Goal: Information Seeking & Learning: Learn about a topic

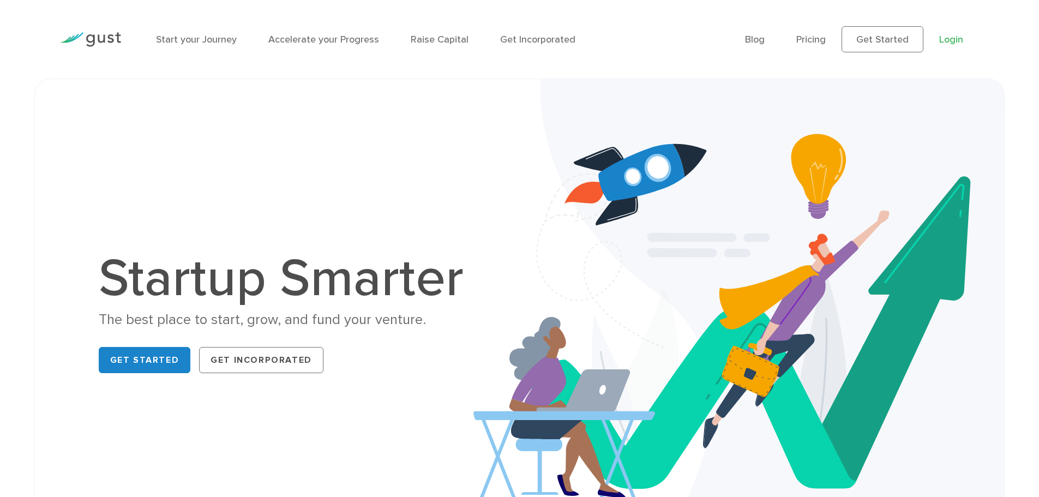
click at [945, 38] on link "Login" at bounding box center [951, 39] width 24 height 11
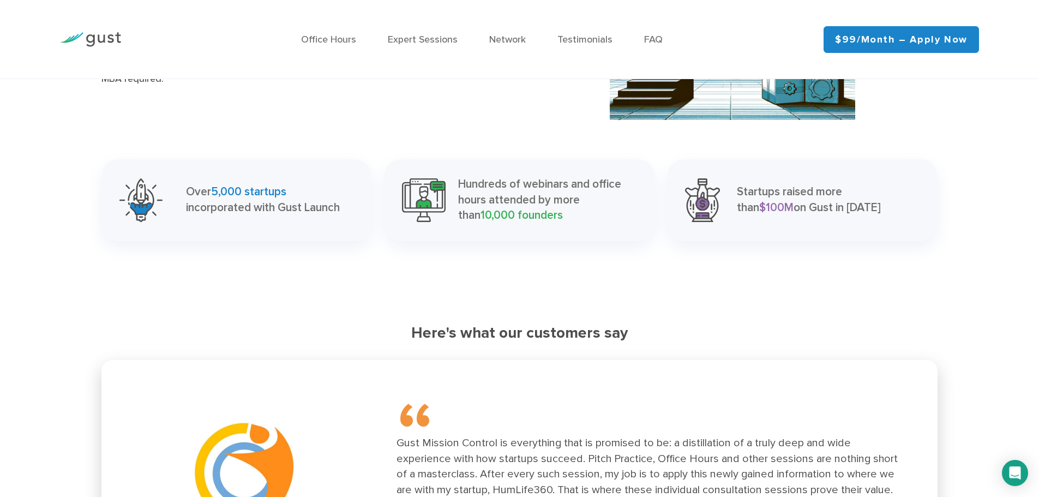
scroll to position [1302, 0]
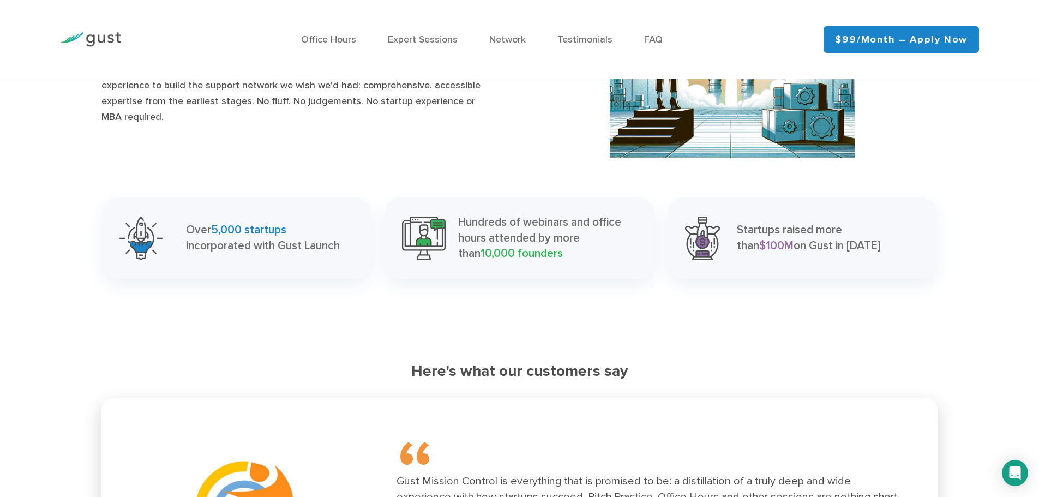
click at [637, 36] on ul "Office Hours Expert Sessions Network Testimonials FAQ" at bounding box center [481, 39] width 651 height 15
click at [656, 39] on link "FAQ" at bounding box center [653, 39] width 19 height 11
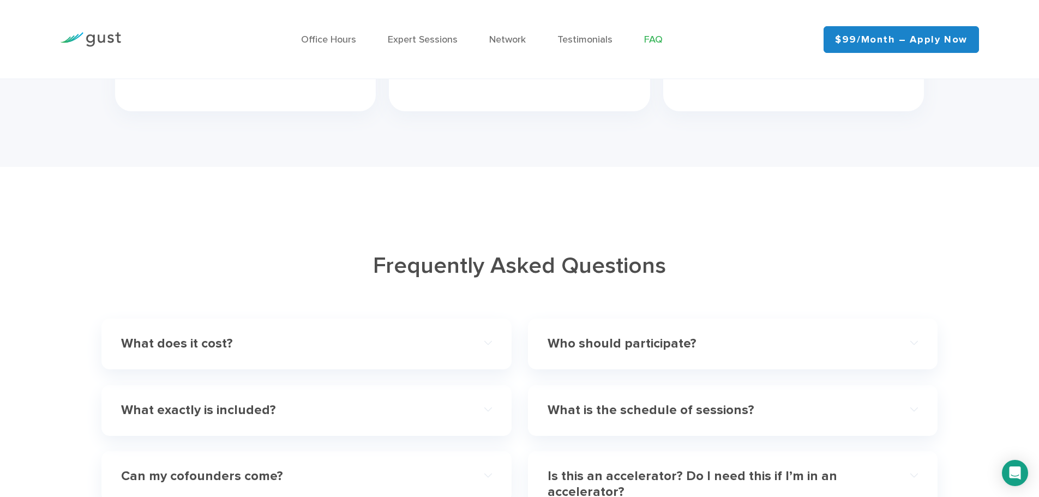
scroll to position [3192, 0]
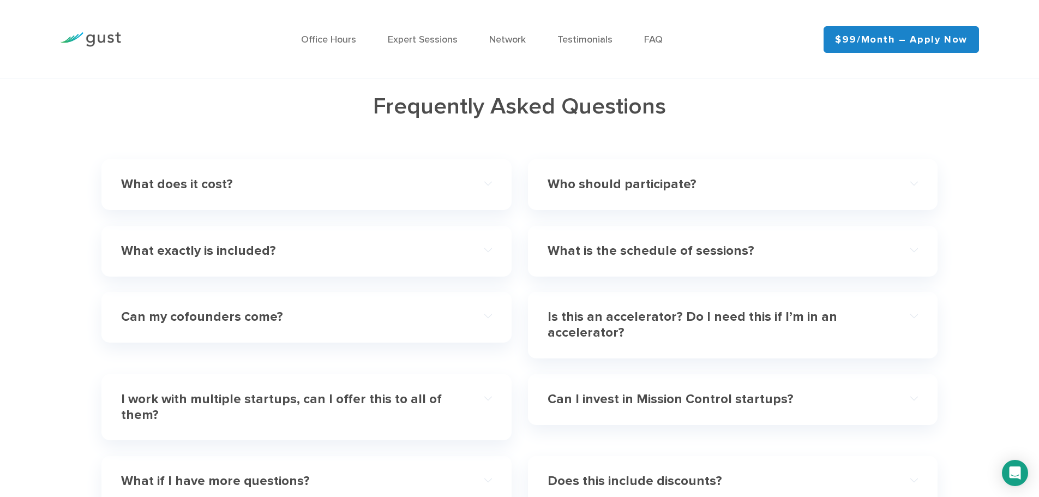
click at [171, 189] on h4 "What does it cost?" at bounding box center [287, 185] width 333 height 16
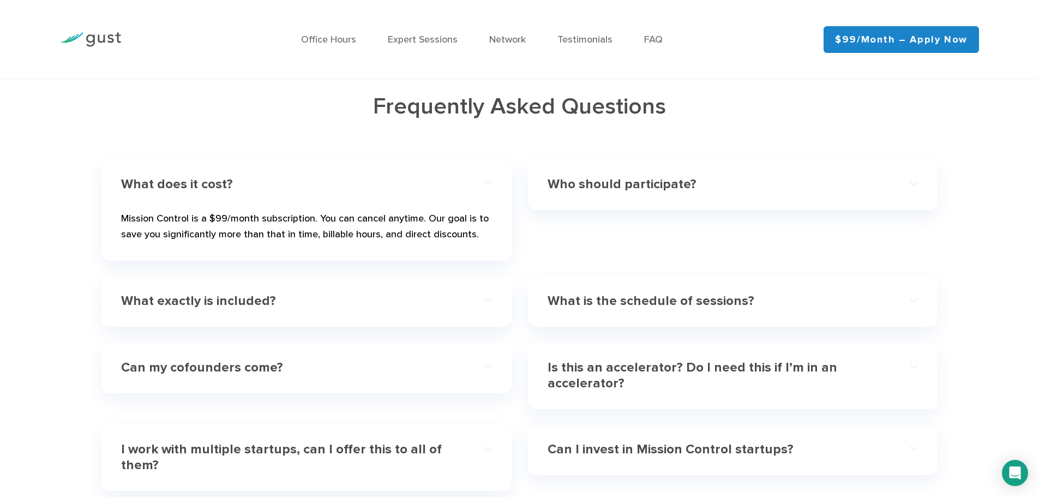
click at [210, 303] on h4 "What exactly is included?" at bounding box center [287, 301] width 333 height 16
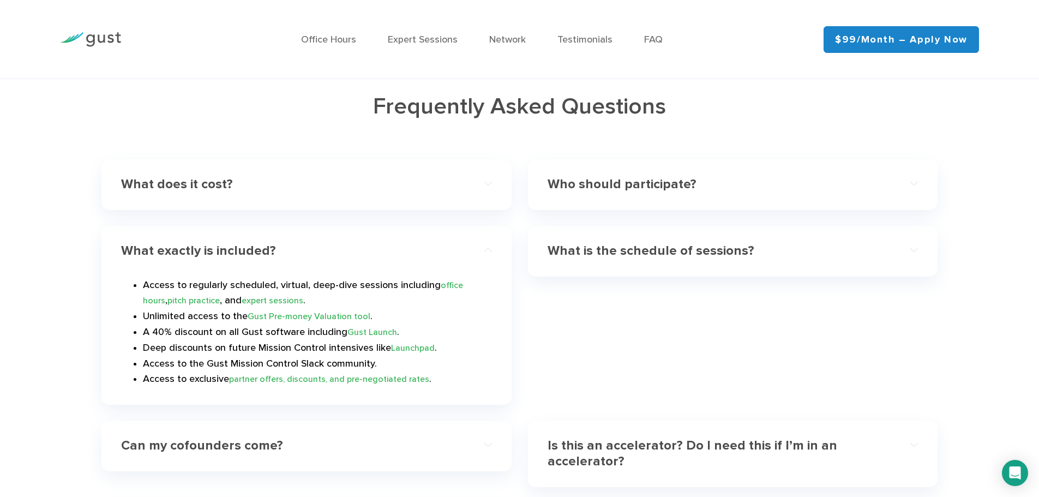
click at [273, 315] on link "Gust Pre-money Valuation tool" at bounding box center [309, 316] width 123 height 10
